Goal: Obtain resource: Obtain resource

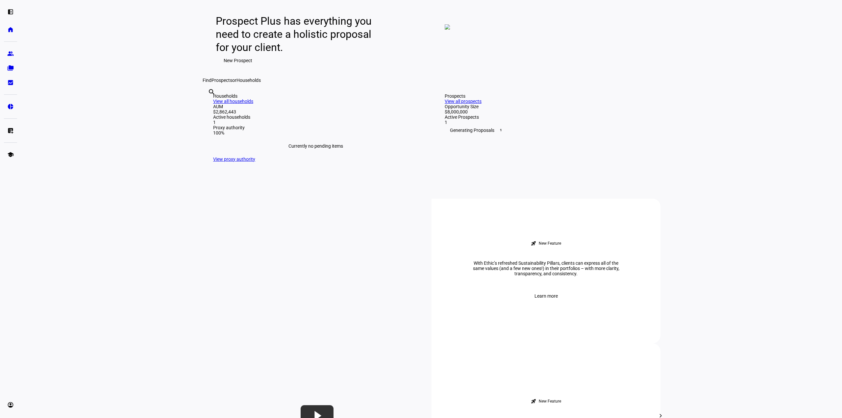
scroll to position [66, 0]
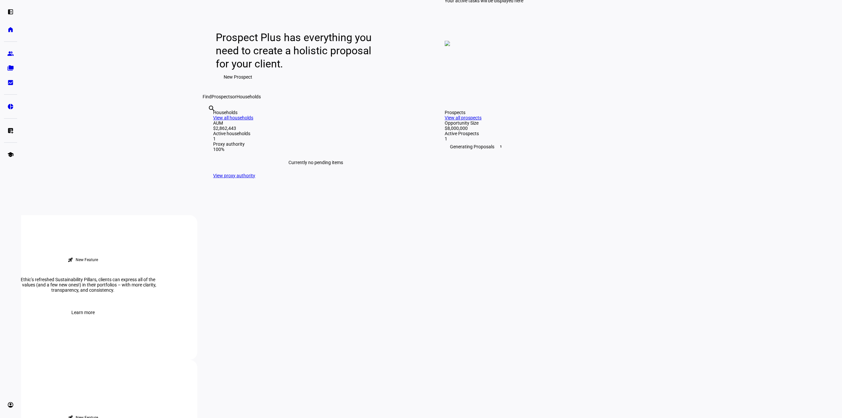
click at [253, 120] on link "View all households" at bounding box center [233, 117] width 40 height 5
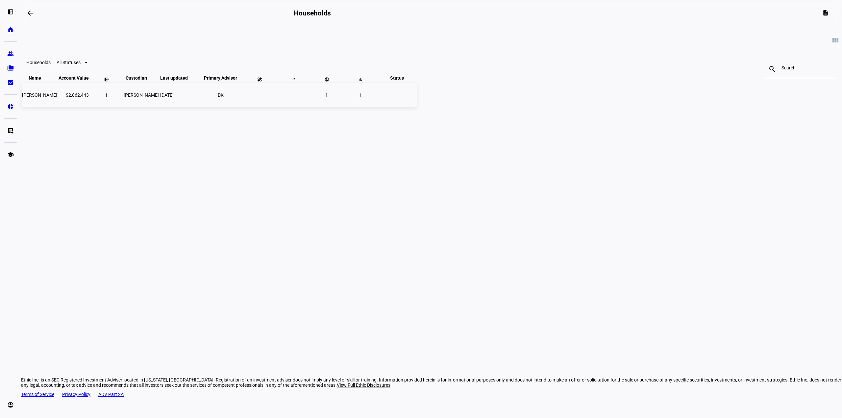
click at [57, 98] on span "[PERSON_NAME]" at bounding box center [39, 94] width 35 height 5
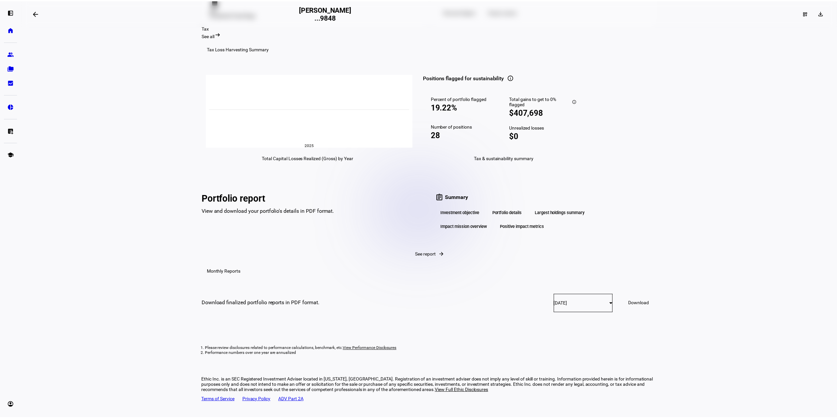
scroll to position [833, 0]
click at [418, 257] on span "See report" at bounding box center [428, 254] width 21 height 5
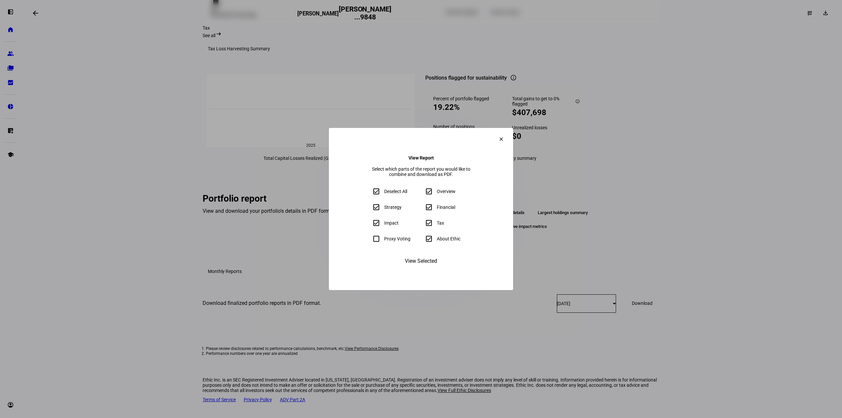
click at [411, 269] on span "View Selected" at bounding box center [421, 261] width 32 height 16
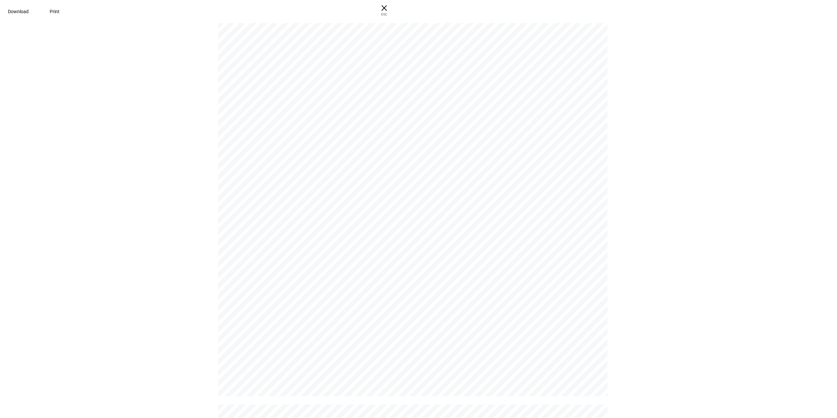
scroll to position [559, 0]
click at [29, 9] on span "Download" at bounding box center [18, 11] width 21 height 5
click at [395, 10] on span "ESC" at bounding box center [384, 12] width 21 height 10
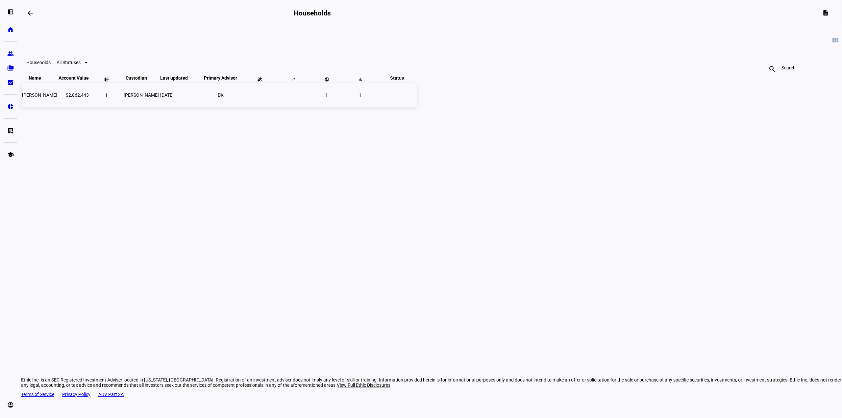
click at [57, 98] on span "[PERSON_NAME]" at bounding box center [39, 94] width 35 height 5
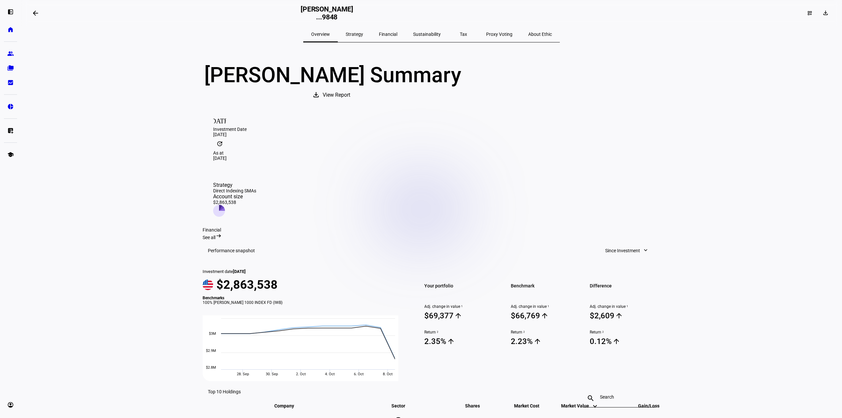
click at [363, 35] on span "Strategy" at bounding box center [354, 34] width 17 height 5
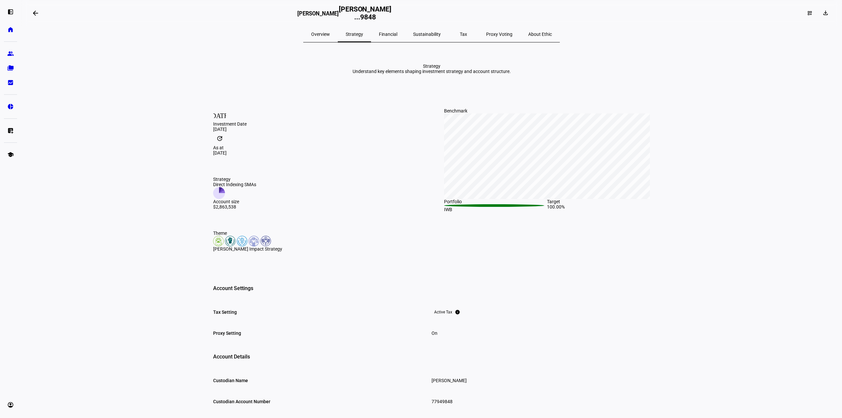
click at [422, 32] on span "Sustainability" at bounding box center [427, 34] width 28 height 5
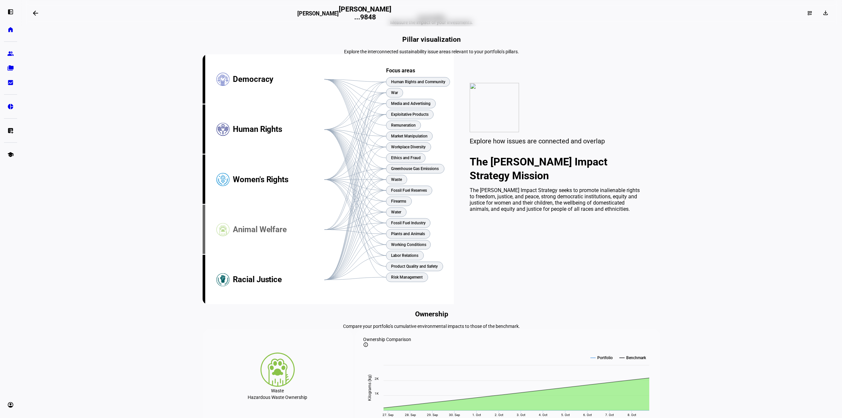
scroll to position [33, 0]
